Goal: Task Accomplishment & Management: Manage account settings

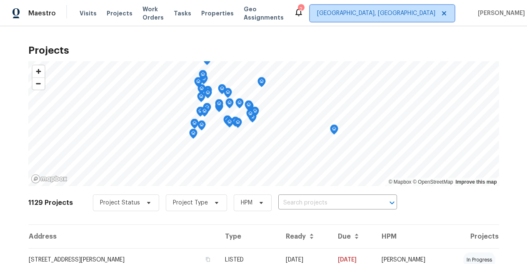
click at [413, 13] on span "[GEOGRAPHIC_DATA], [GEOGRAPHIC_DATA]" at bounding box center [376, 13] width 118 height 8
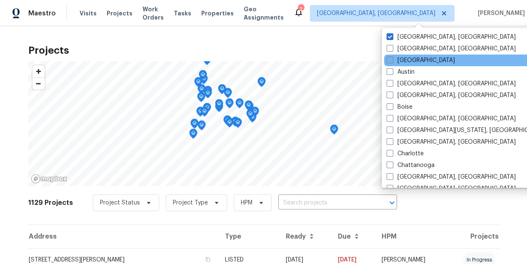
click at [391, 61] on span at bounding box center [390, 60] width 7 height 7
click at [391, 61] on input "[GEOGRAPHIC_DATA]" at bounding box center [389, 58] width 5 height 5
checkbox input "true"
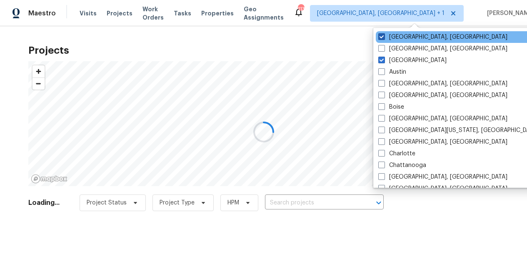
click at [384, 36] on span at bounding box center [382, 36] width 7 height 7
click at [384, 36] on input "Albuquerque, NM" at bounding box center [381, 35] width 5 height 5
checkbox input "false"
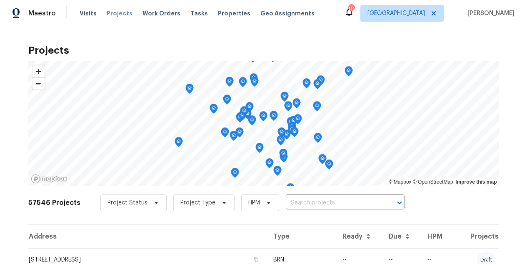
click at [113, 16] on span "Projects" at bounding box center [120, 13] width 26 height 8
click at [229, 15] on span "Properties" at bounding box center [234, 13] width 33 height 8
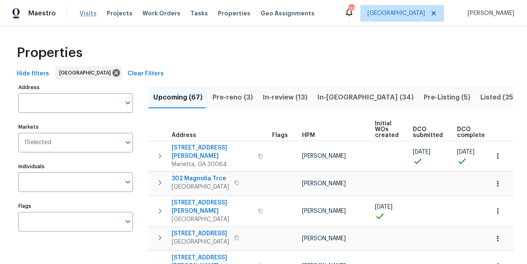
click at [91, 14] on span "Visits" at bounding box center [88, 13] width 17 height 8
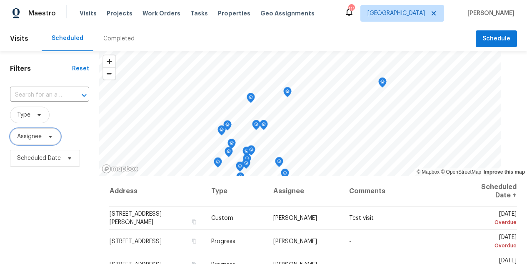
click at [41, 136] on span "Assignee" at bounding box center [29, 137] width 25 height 8
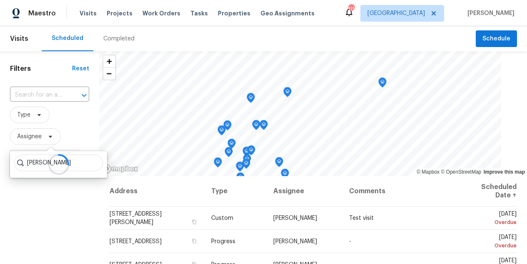
type input "mirsad srna"
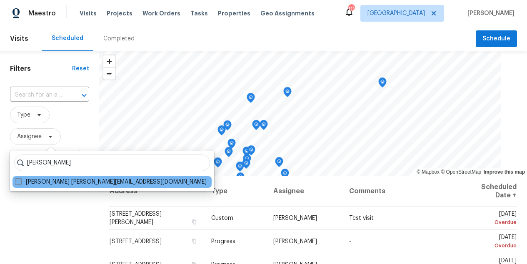
click at [22, 183] on label "Mirsad Srna mirsad.srna@opendoor.com" at bounding box center [111, 182] width 192 height 8
click at [20, 183] on input "Mirsad Srna mirsad.srna@opendoor.com" at bounding box center [17, 180] width 5 height 5
checkbox input "true"
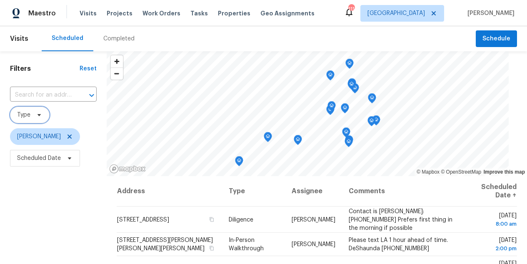
click at [29, 120] on span "Type" at bounding box center [30, 115] width 40 height 17
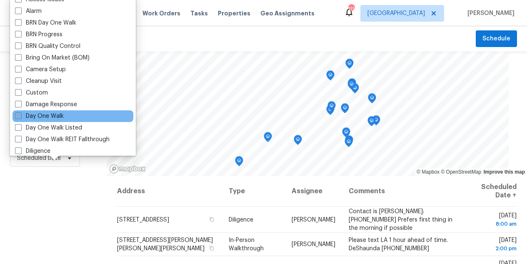
scroll to position [39, 0]
click at [20, 116] on span at bounding box center [18, 115] width 7 height 7
click at [20, 116] on input "Day One Walk" at bounding box center [17, 114] width 5 height 5
checkbox input "true"
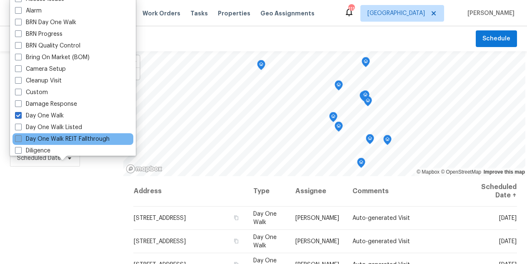
click at [15, 140] on span at bounding box center [18, 139] width 7 height 7
click at [15, 140] on input "Day One Walk REIT Fallthrough" at bounding box center [17, 137] width 5 height 5
checkbox input "true"
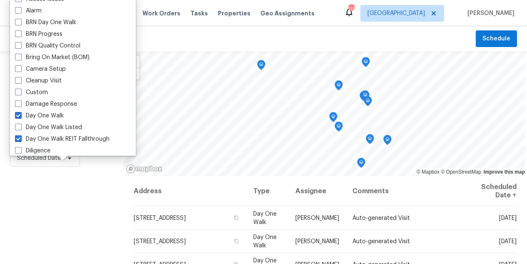
click at [89, 189] on div "Filters Reset ​ Day One Walk + 1 Mirsad Srna Scheduled Date" at bounding box center [61, 219] width 123 height 336
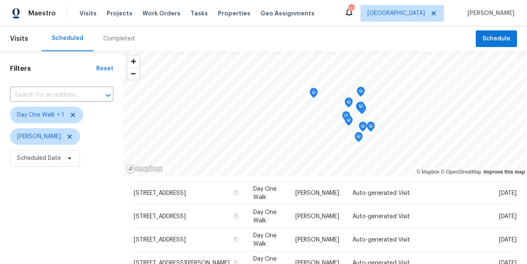
click at [365, 92] on icon "Map marker" at bounding box center [361, 92] width 8 height 10
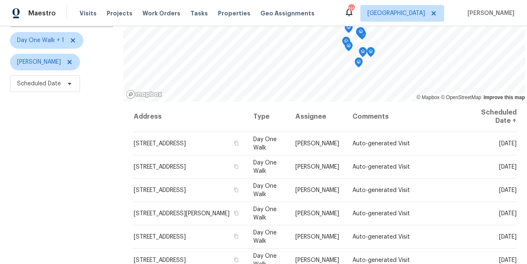
scroll to position [73, 0]
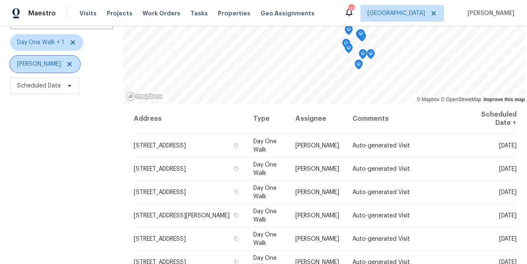
click at [68, 64] on icon at bounding box center [70, 64] width 4 height 4
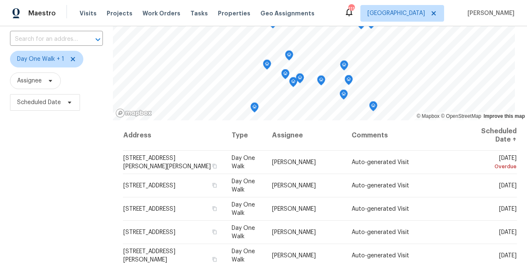
scroll to position [123, 0]
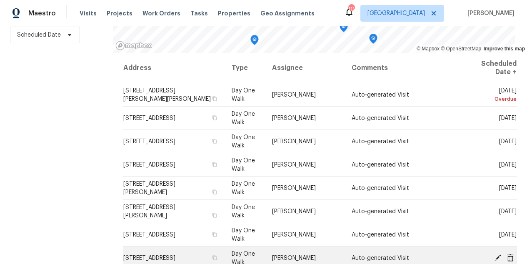
click at [139, 256] on span "[STREET_ADDRESS]" at bounding box center [149, 259] width 52 height 6
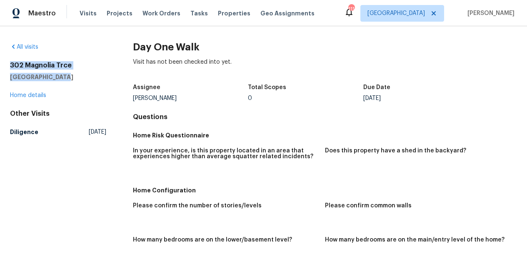
drag, startPoint x: 61, startPoint y: 78, endPoint x: 5, endPoint y: 62, distance: 58.1
click at [5, 62] on div "All visits 302 Magnolia Trce Canton, GA 30114 Home details Other Visits Diligen…" at bounding box center [263, 145] width 527 height 238
copy div "302 Magnolia Trce Canton, GA 30114"
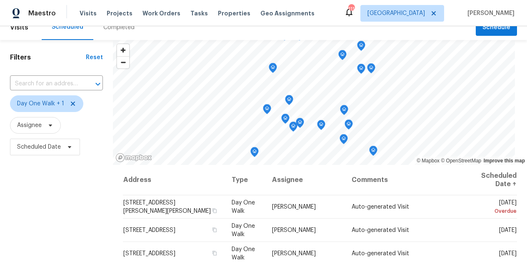
scroll to position [123, 0]
